Goal: Complete application form

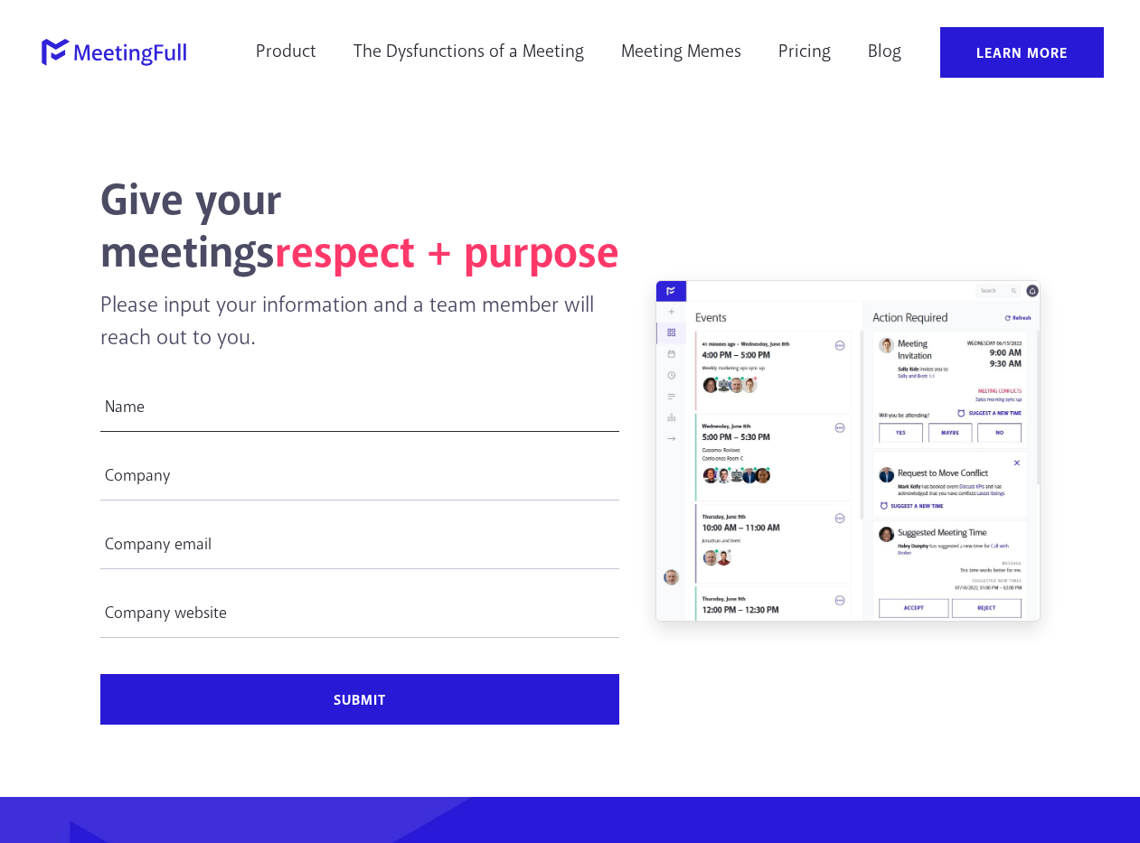
click at [204, 403] on input "Name *" at bounding box center [359, 406] width 519 height 51
paste input "✨80.000 TL Cebinde, Tek Tık Yeter Elinde!➡️ [URL][DOMAIN_NAME] ✨"
type input "✨80.000 TL Cebinde, Tek Tık Yeter Elinde!➡️ [URL][DOMAIN_NAME] ✨"
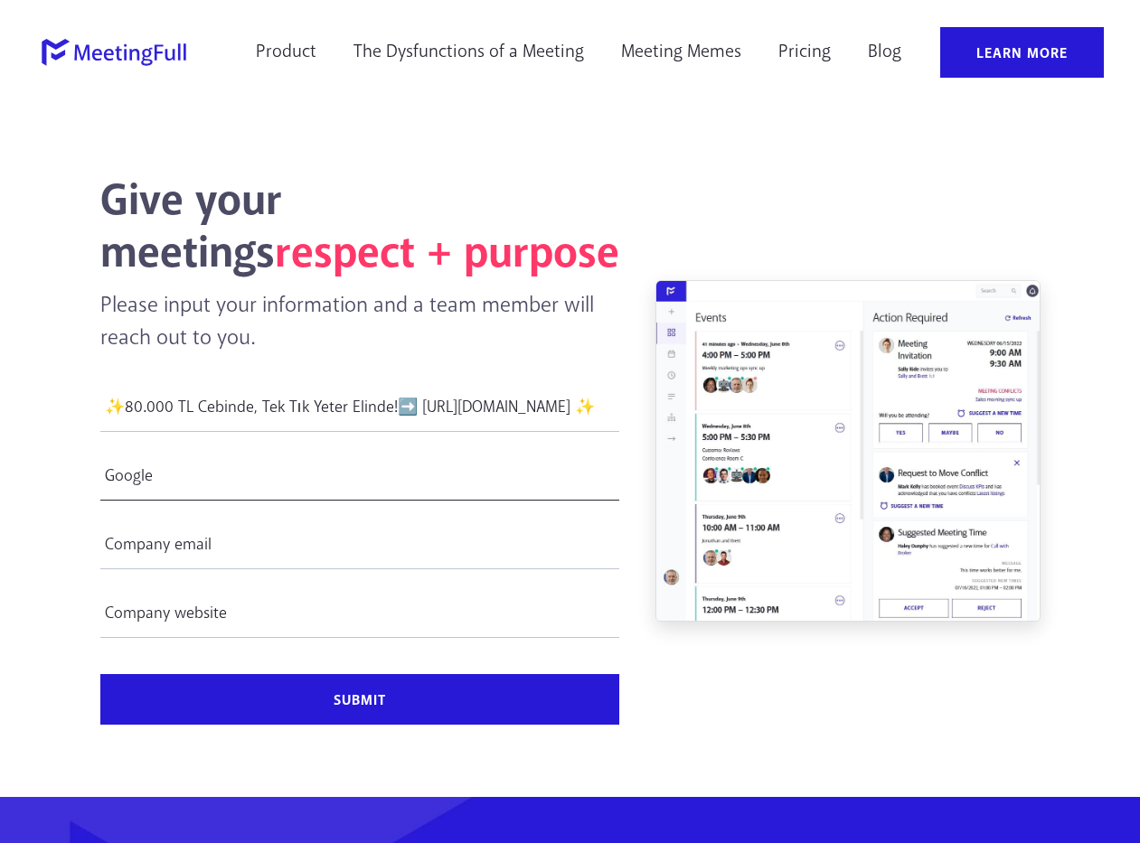
type input "Google"
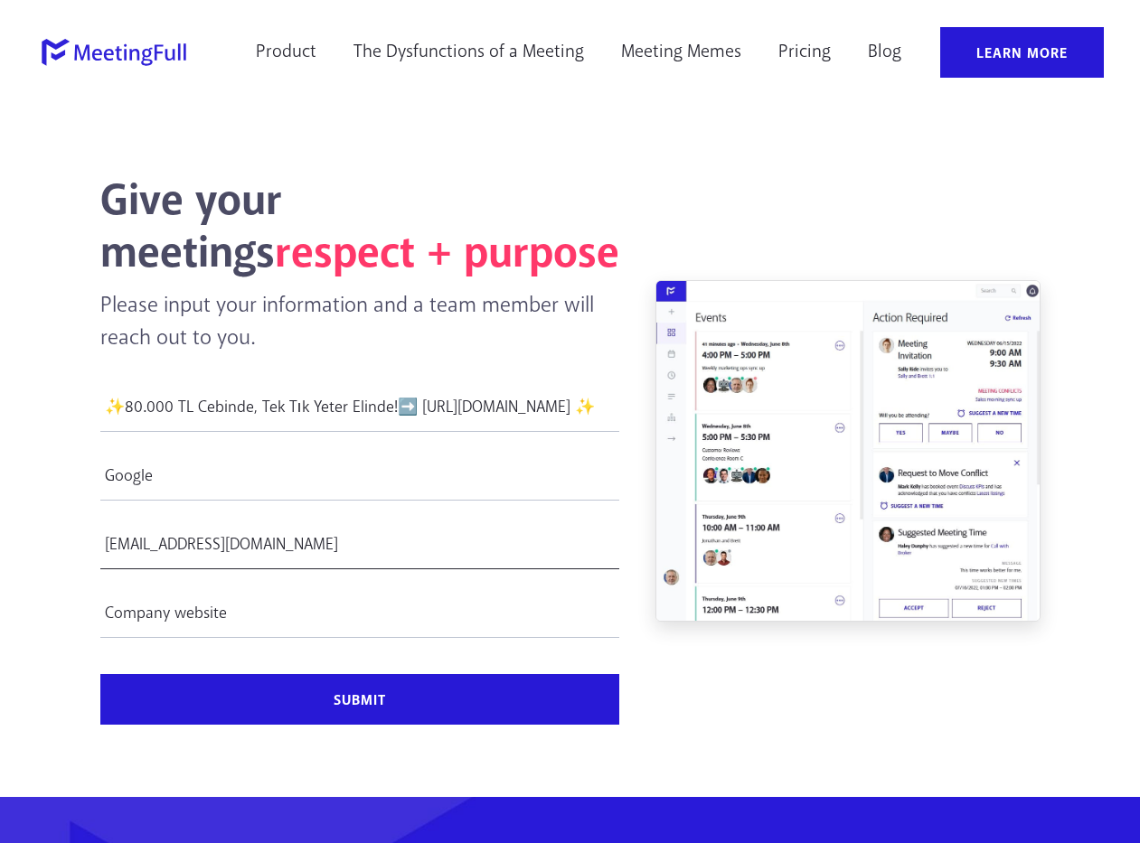
type input "[EMAIL_ADDRESS][DOMAIN_NAME]"
type input "[URL][DOMAIN_NAME]"
click at [254, 674] on form "Name * ✨80.000 TL Cebinde, Tek Tık Yeter Elinde!➡️ [URL][DOMAIN_NAME] ✨ Company…" at bounding box center [359, 553] width 519 height 344
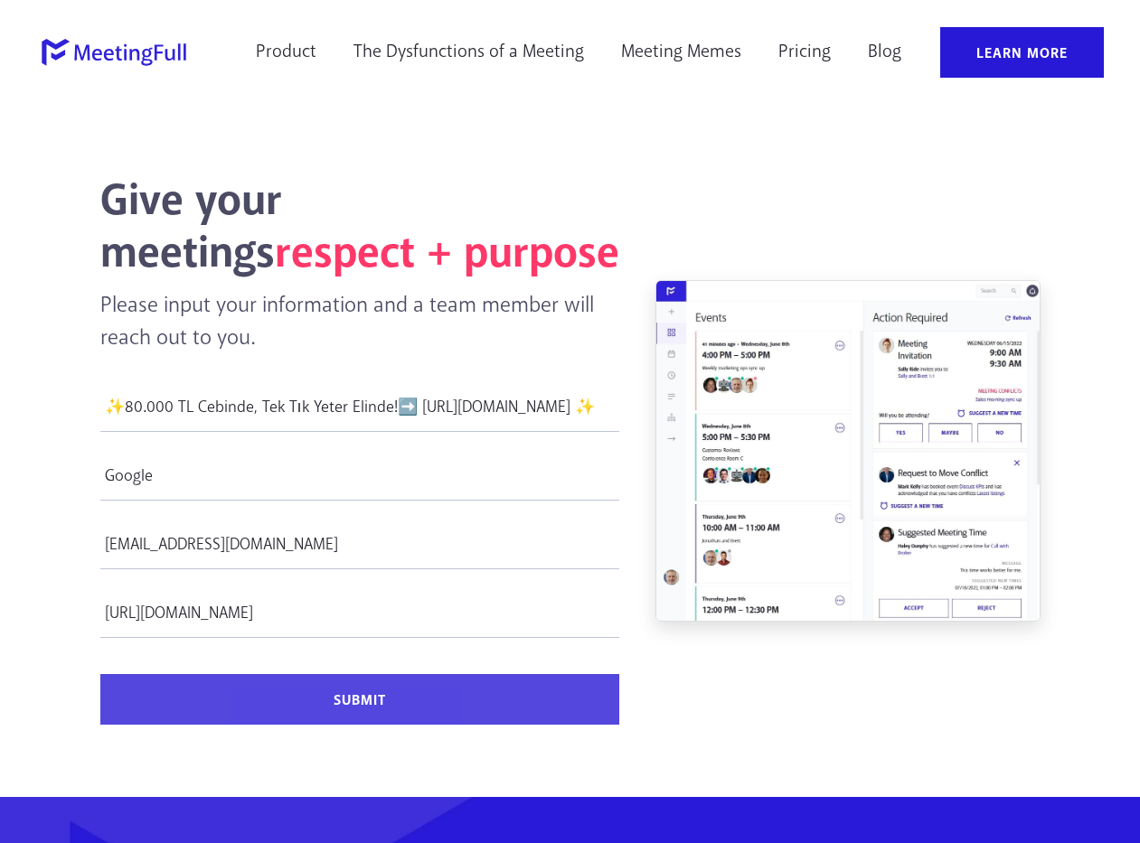
click at [261, 700] on input "Submit" at bounding box center [359, 699] width 519 height 51
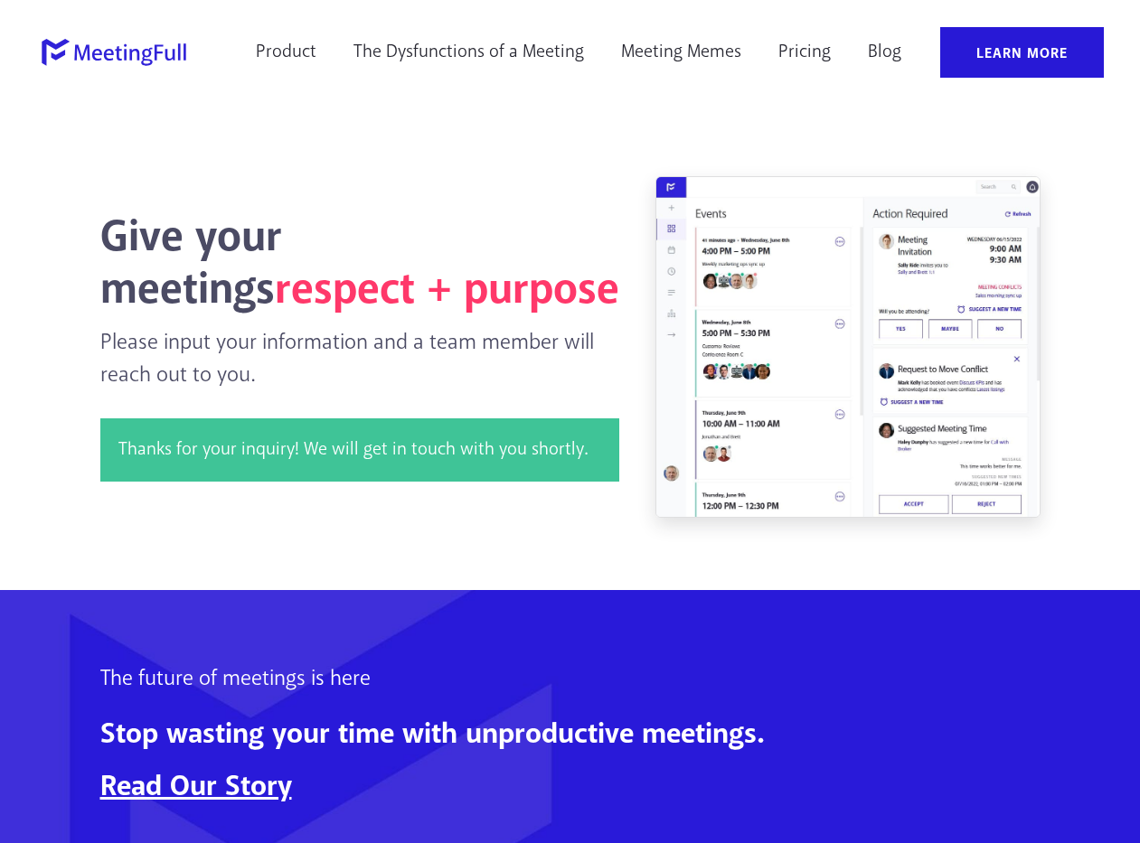
click at [370, 320] on span "respect + purpose" at bounding box center [447, 290] width 344 height 59
